Goal: Navigation & Orientation: Go to known website

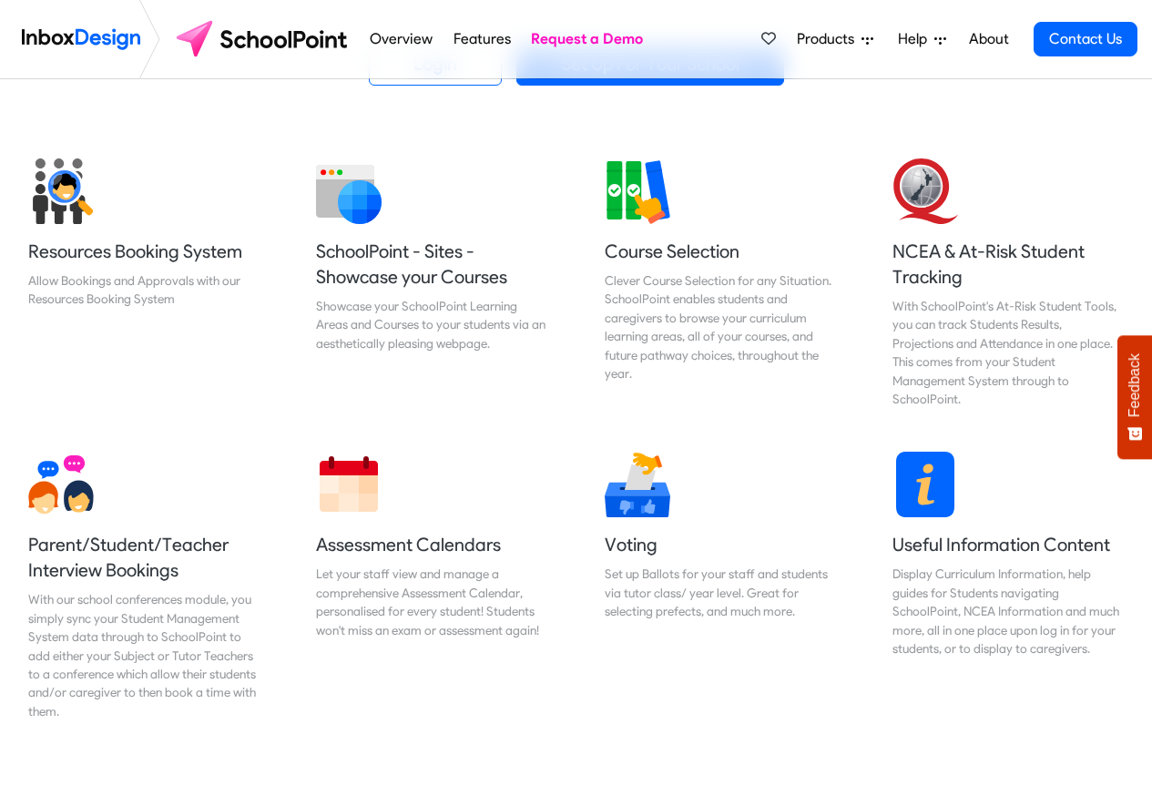
scroll to position [656, 0]
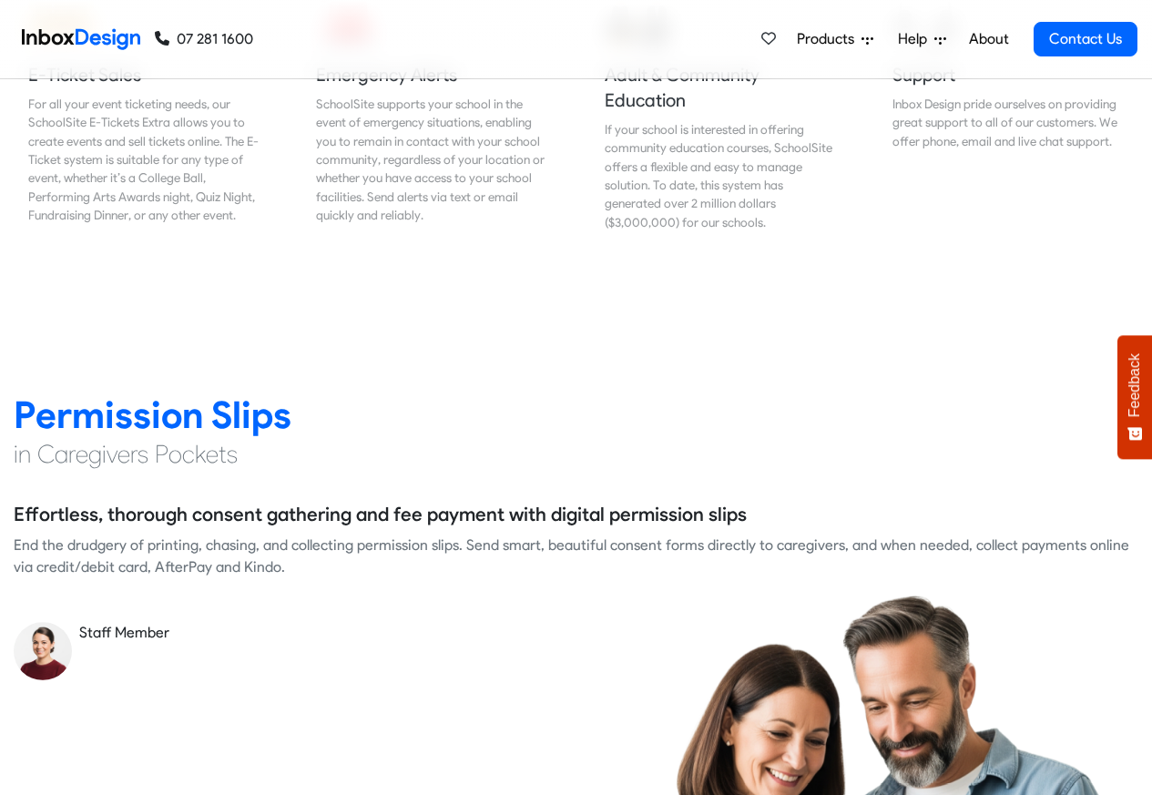
scroll to position [2294, 0]
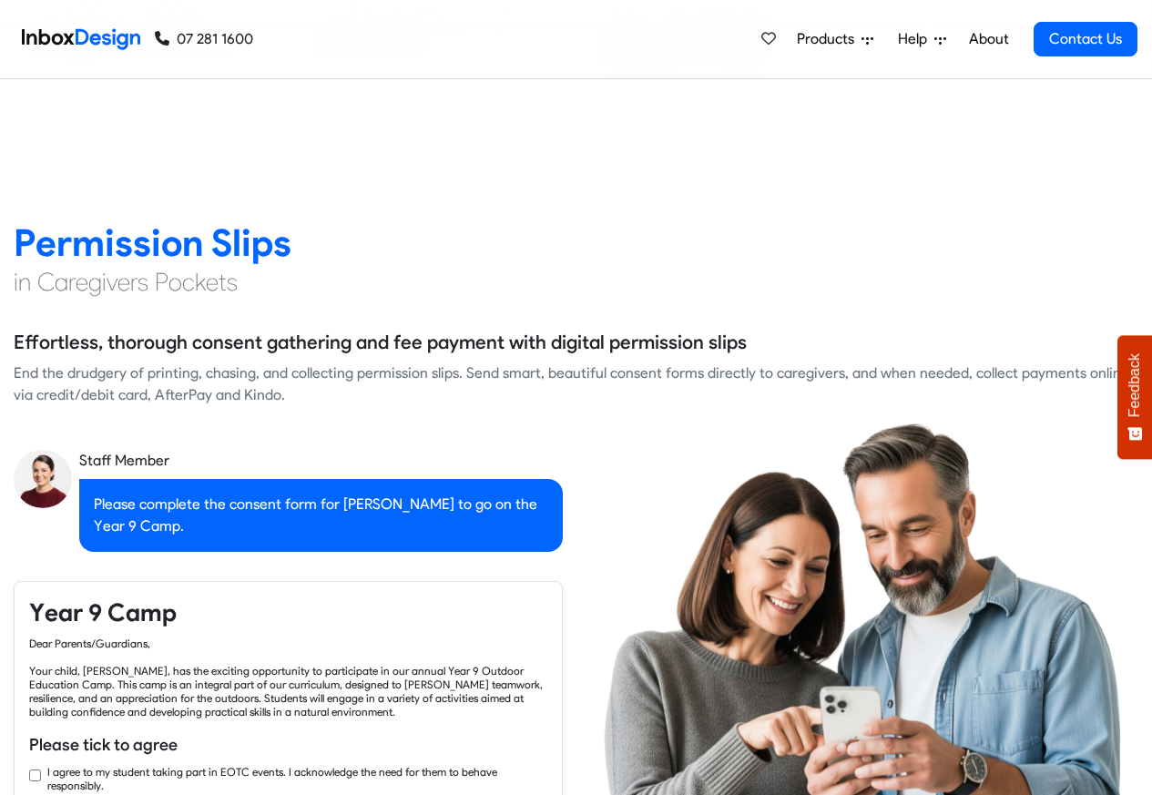
checkbox input "true"
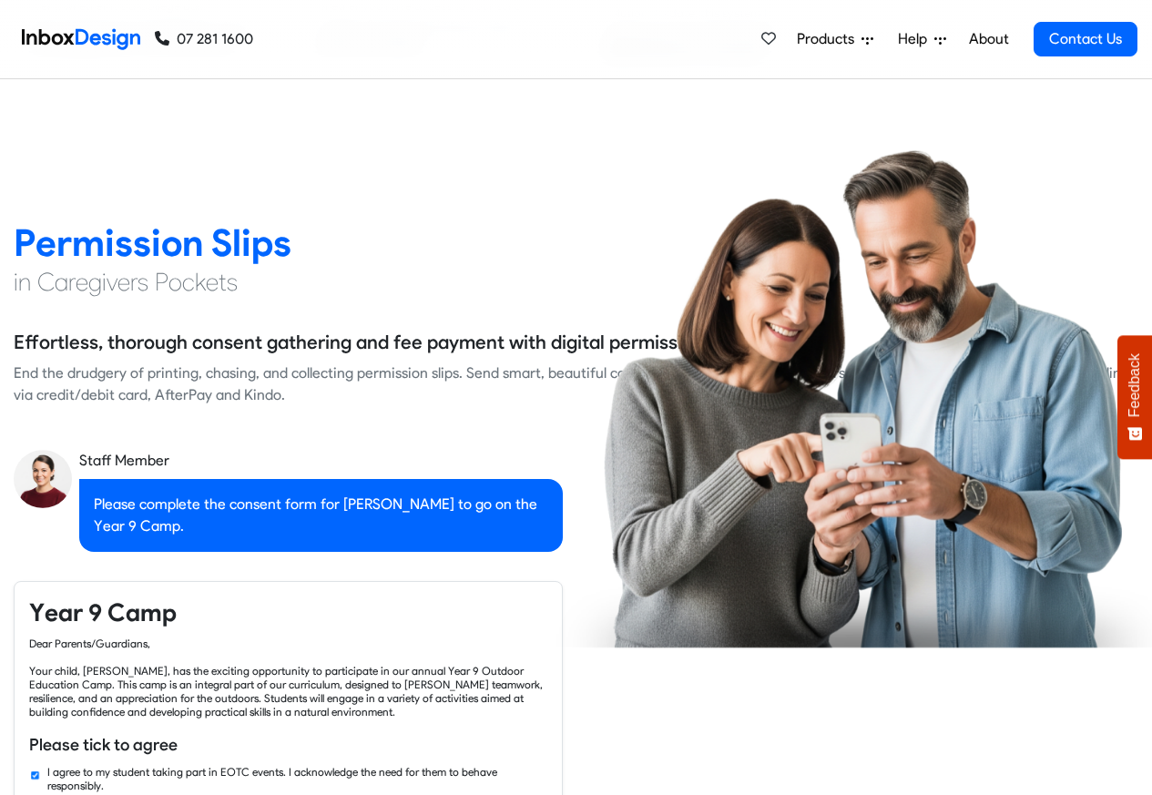
checkbox input "true"
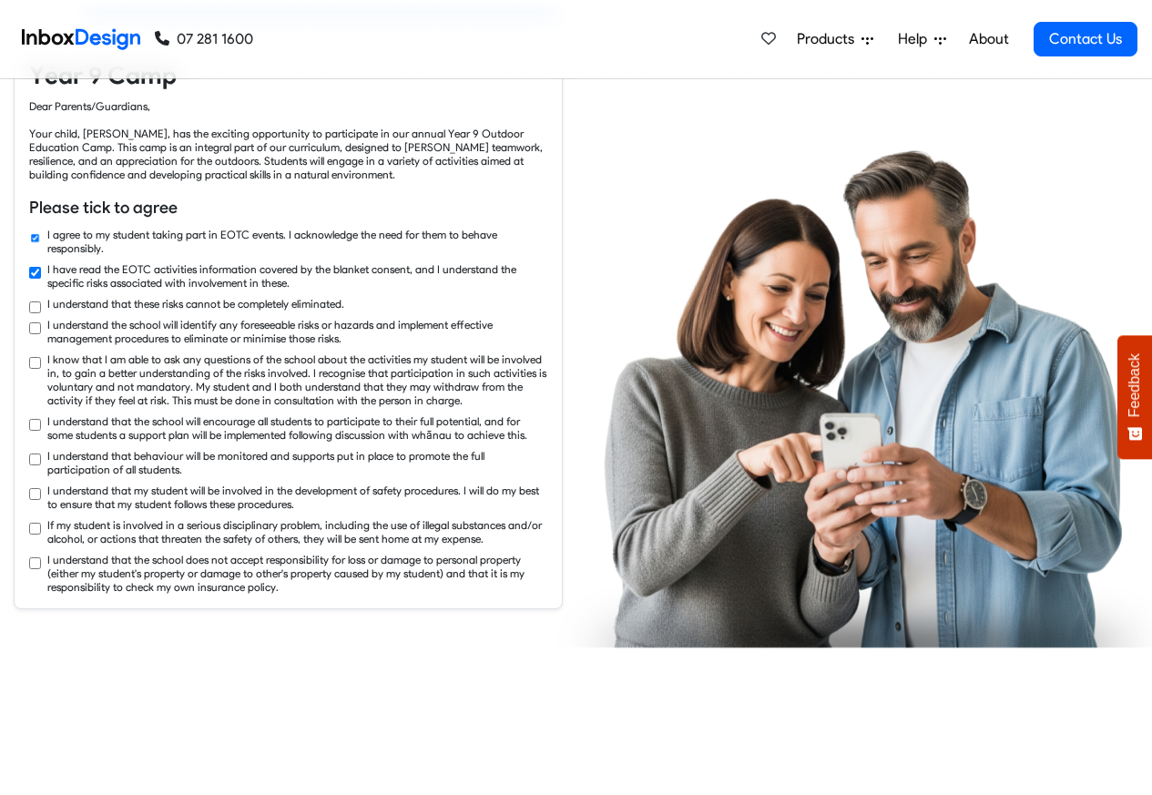
checkbox input "true"
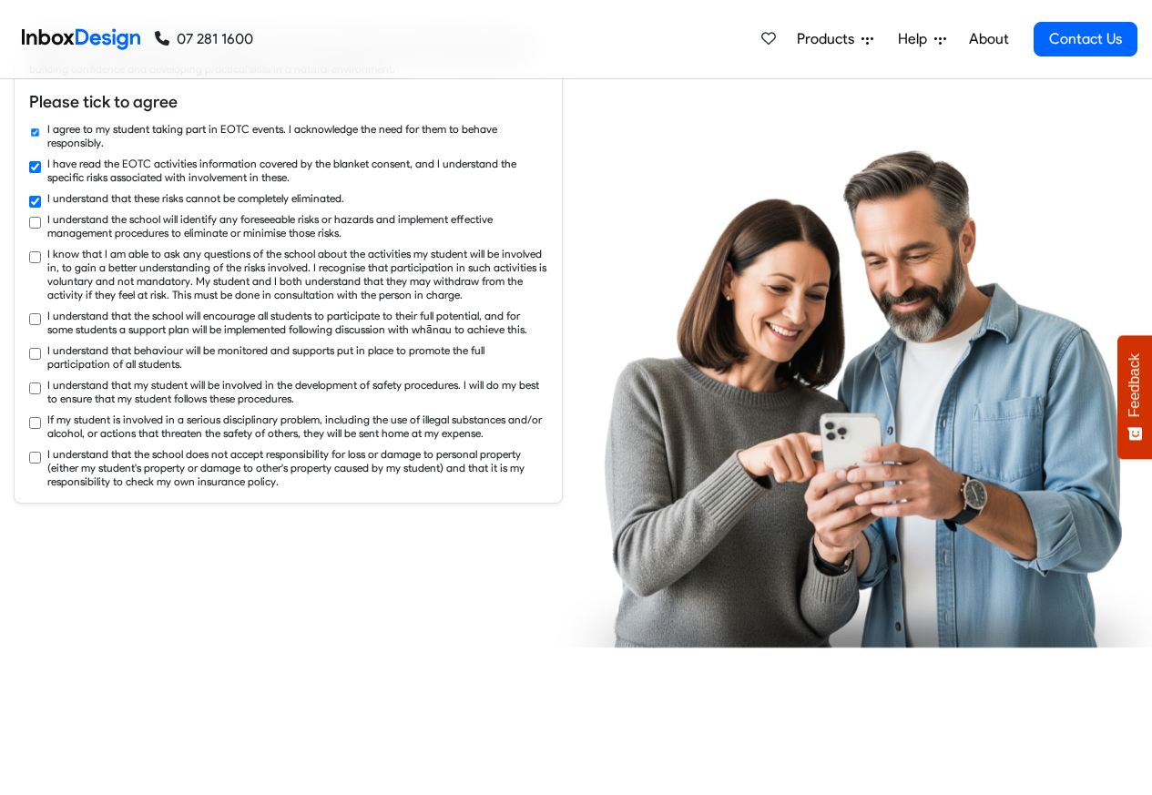
checkbox input "true"
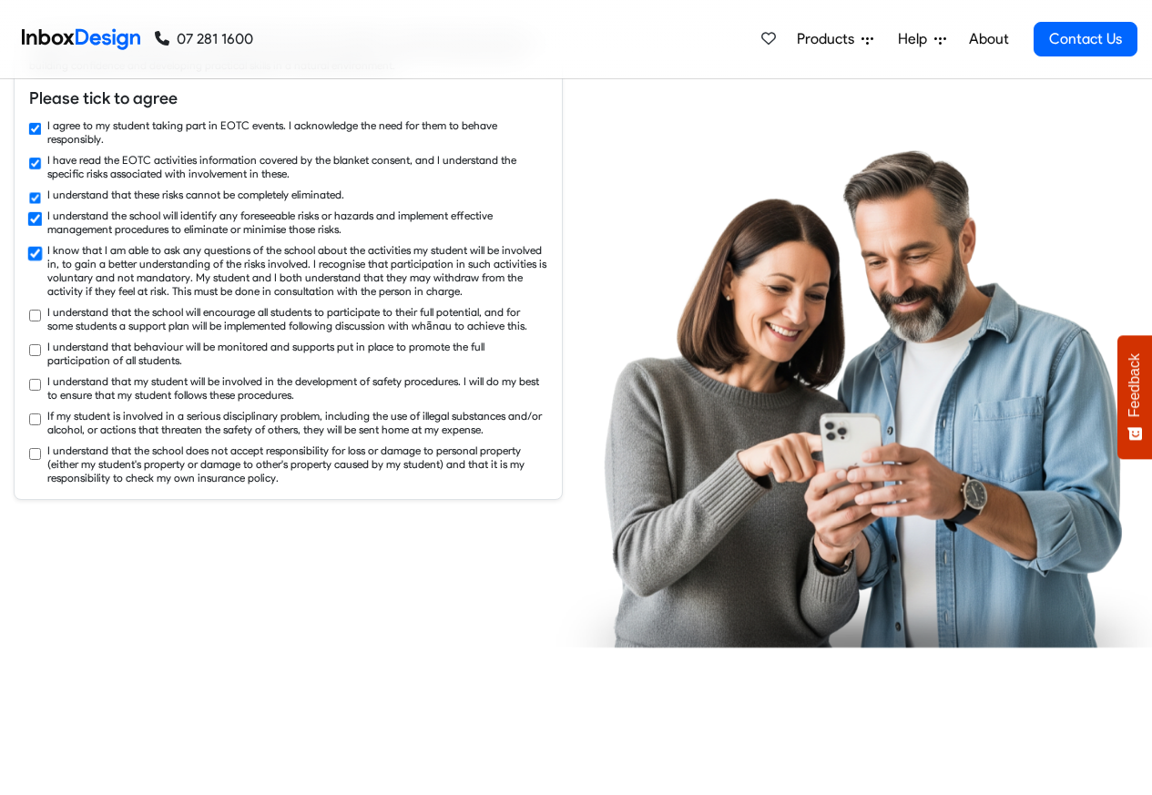
checkbox input "true"
